Goal: Transaction & Acquisition: Purchase product/service

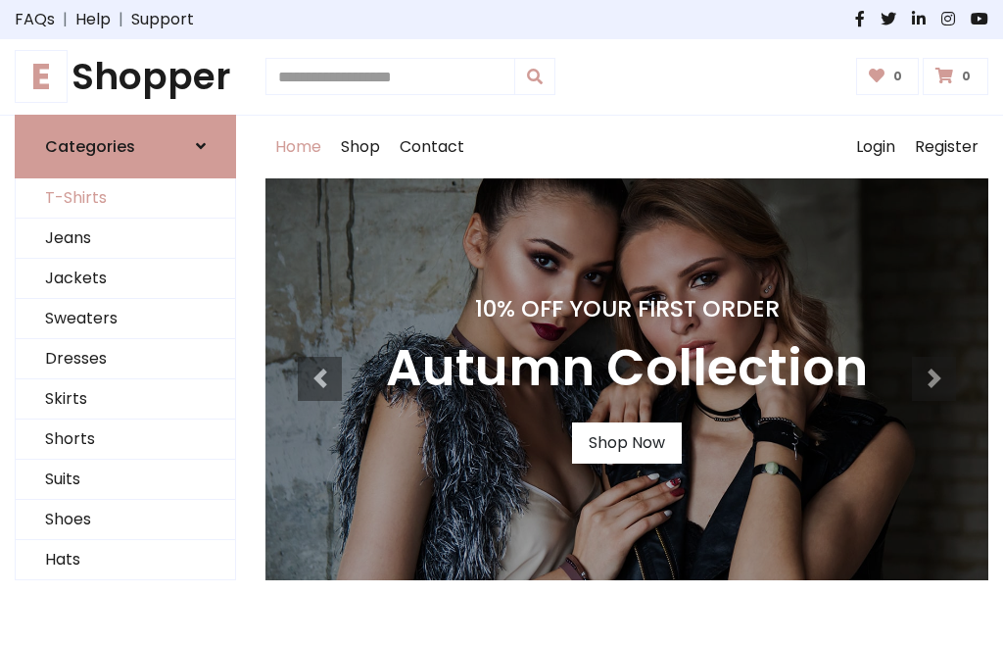
click at [125, 198] on link "T-Shirts" at bounding box center [126, 198] width 220 height 40
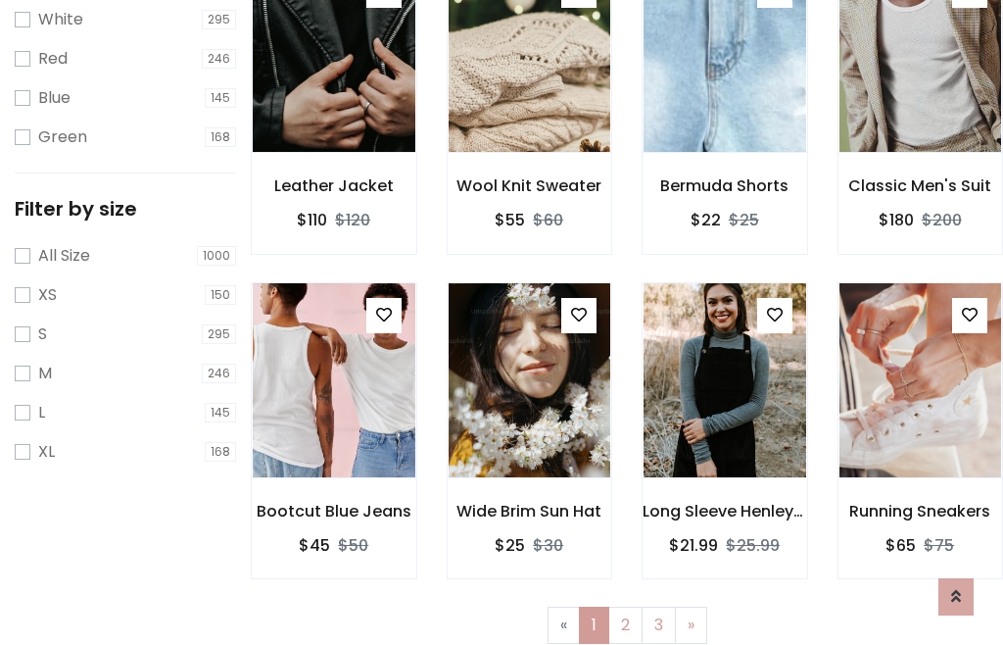
scroll to position [35, 0]
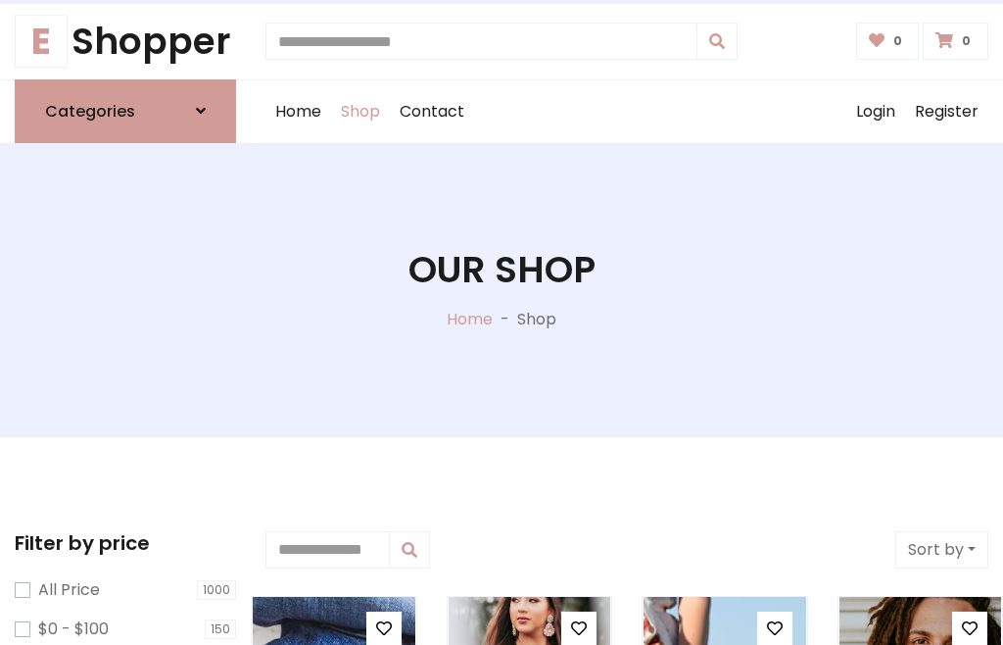
click at [502, 289] on h1 "Our Shop" at bounding box center [502, 270] width 187 height 44
click at [627, 111] on div "Home Shop Contact Log out Login Register" at bounding box center [627, 111] width 723 height 63
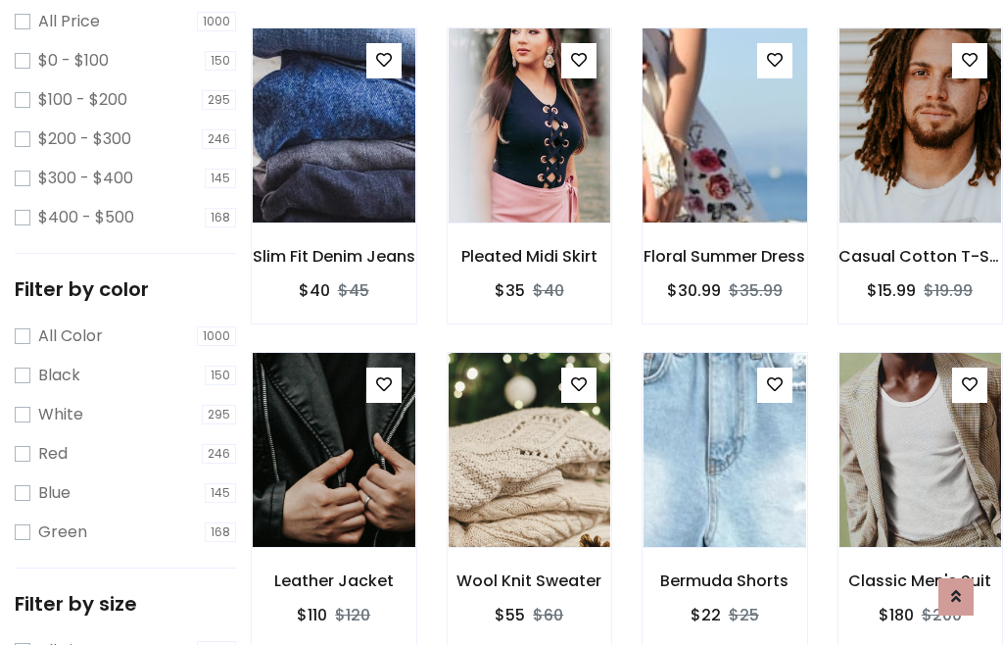
click at [724, 161] on img at bounding box center [724, 125] width 195 height 470
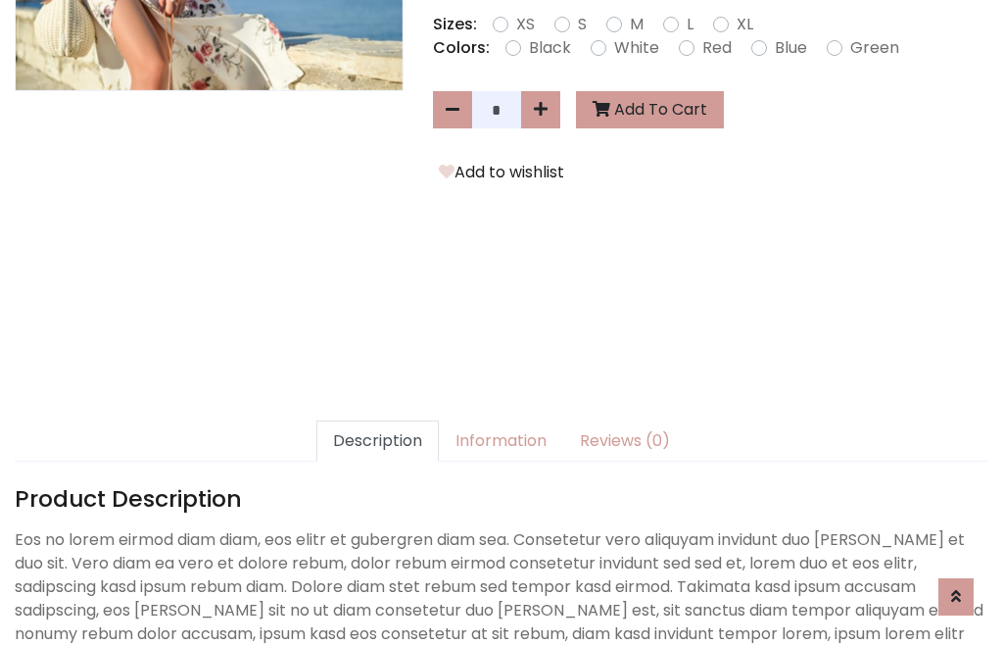
scroll to position [479, 0]
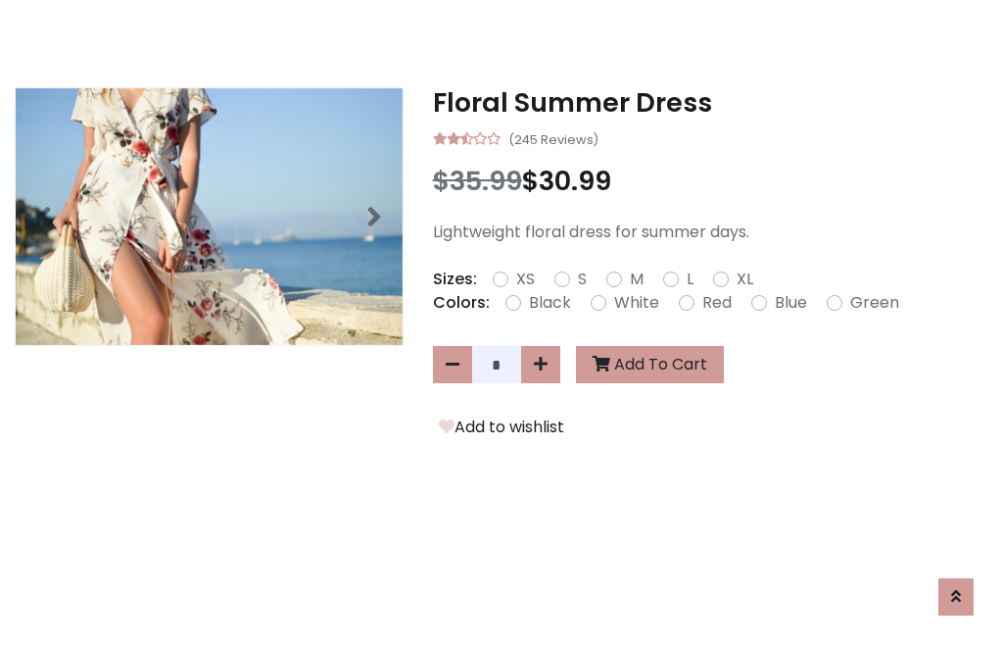
click at [710, 102] on h3 "Floral Summer Dress" at bounding box center [711, 102] width 556 height 31
